Goal: Obtain resource: Download file/media

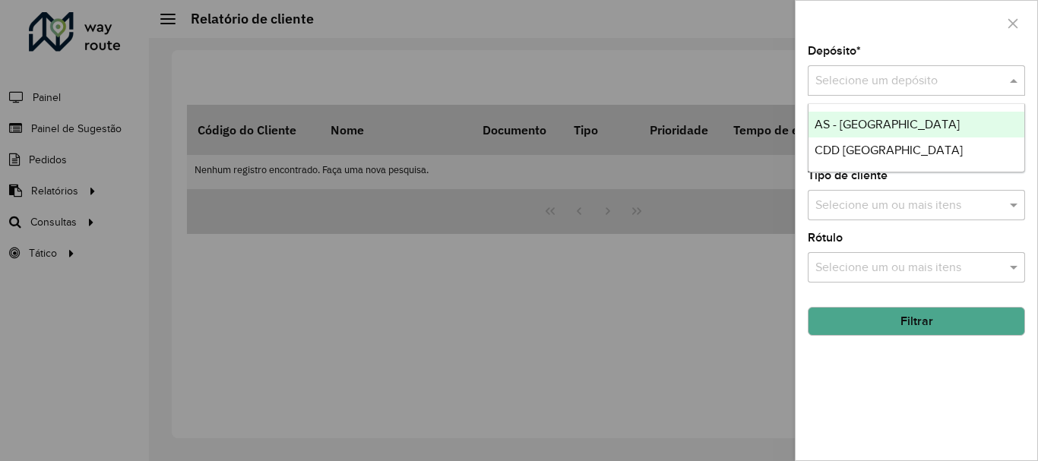
click at [857, 72] on input "text" at bounding box center [902, 81] width 172 height 18
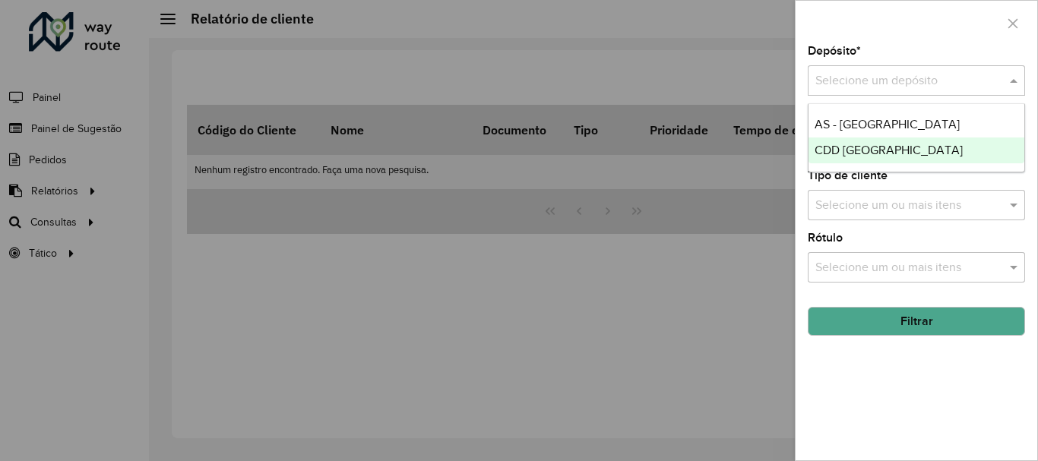
click at [849, 143] on div "CDD [GEOGRAPHIC_DATA]" at bounding box center [917, 151] width 216 height 26
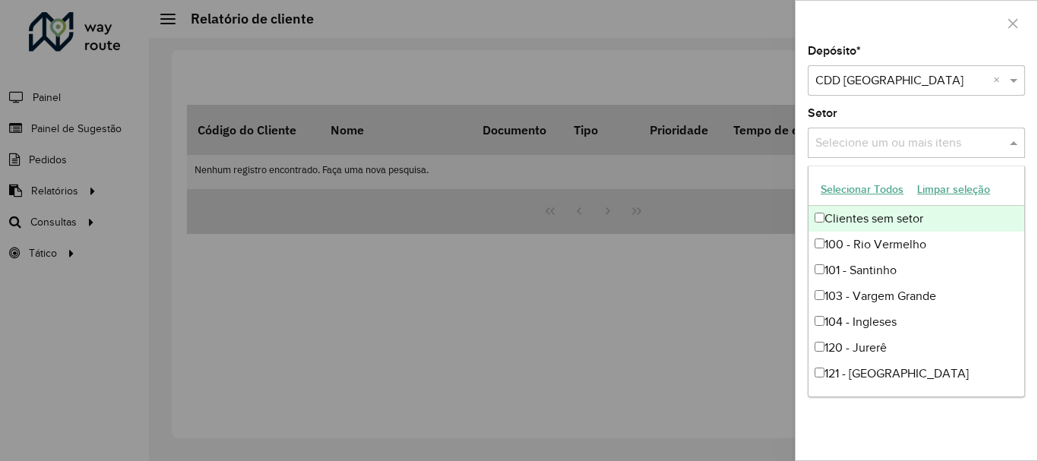
click at [898, 155] on div "Selecione um ou mais itens" at bounding box center [916, 143] width 217 height 30
click at [904, 150] on input "text" at bounding box center [909, 144] width 195 height 18
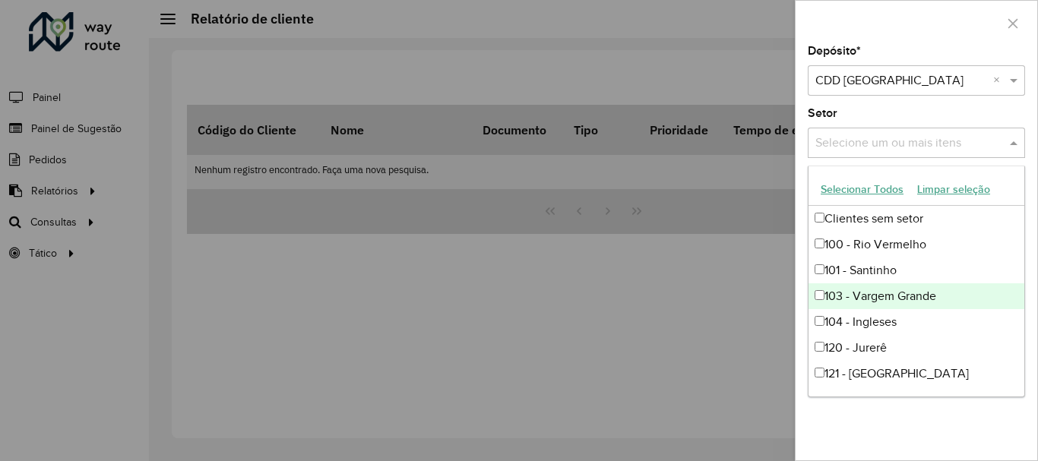
click at [729, 251] on div at bounding box center [519, 230] width 1038 height 461
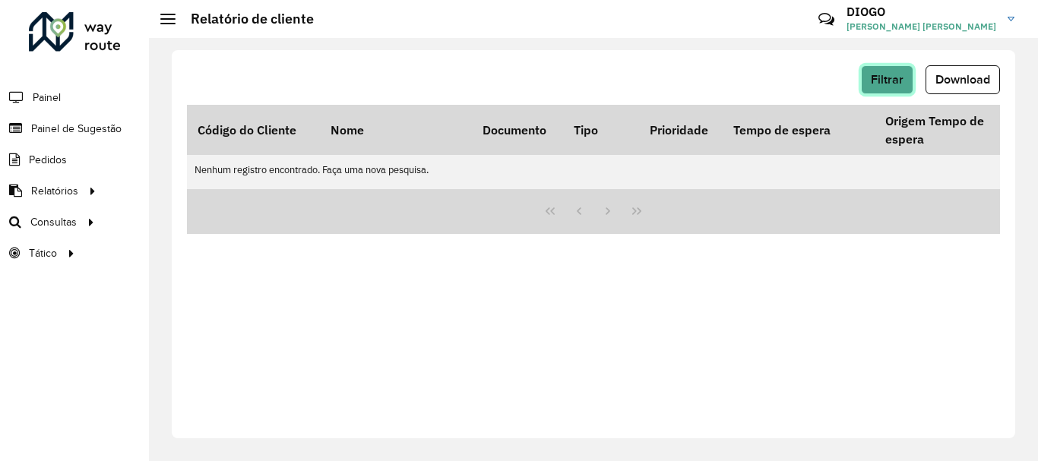
click at [901, 85] on span "Filtrar" at bounding box center [887, 79] width 33 height 13
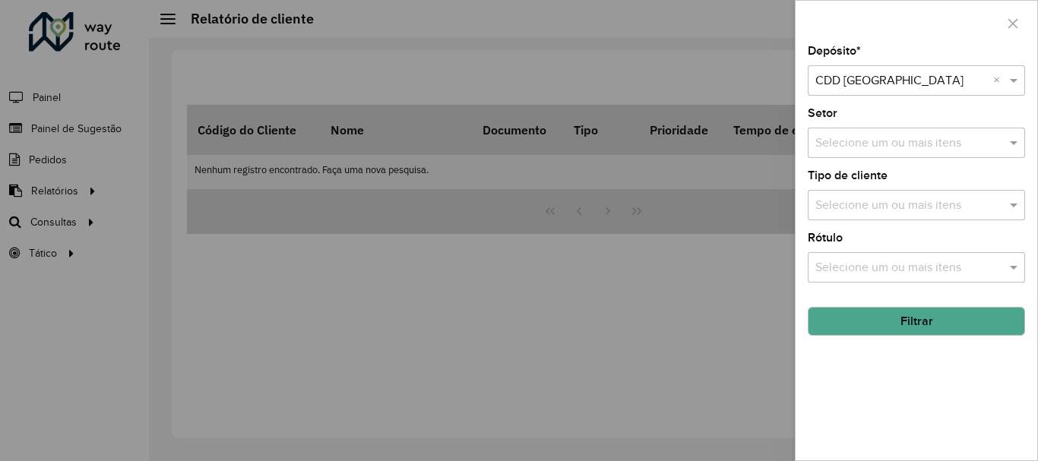
click at [901, 318] on button "Filtrar" at bounding box center [916, 321] width 217 height 29
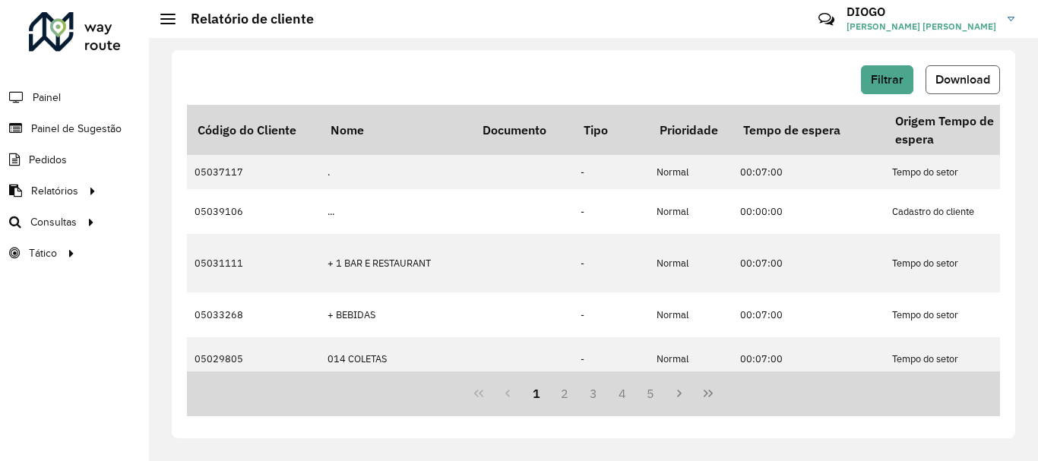
click at [987, 85] on span "Download" at bounding box center [963, 79] width 55 height 13
